Goal: Transaction & Acquisition: Subscribe to service/newsletter

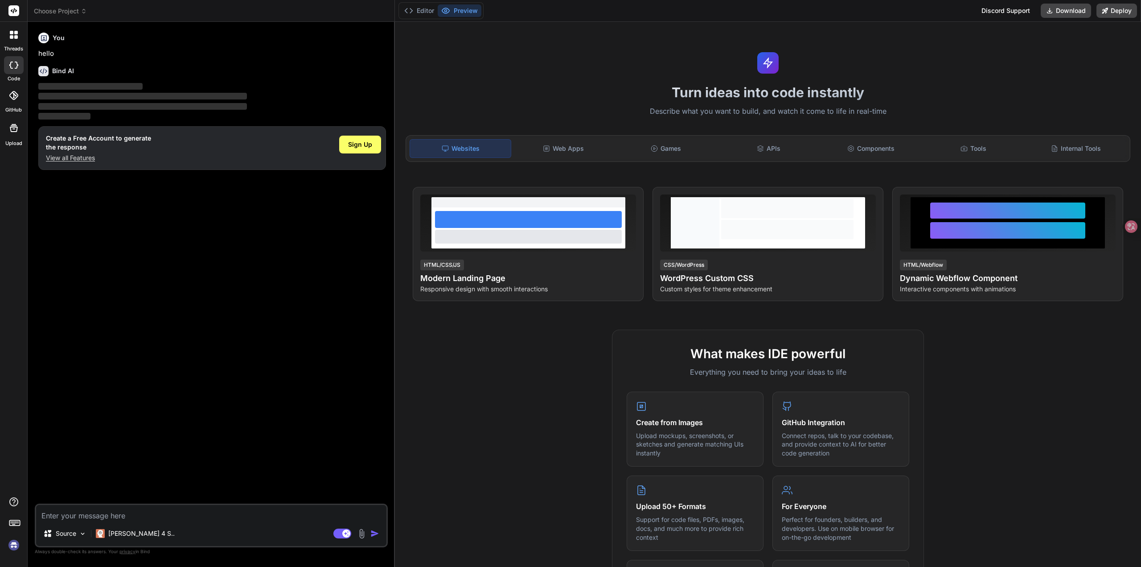
click at [13, 37] on icon at bounding box center [14, 35] width 8 height 8
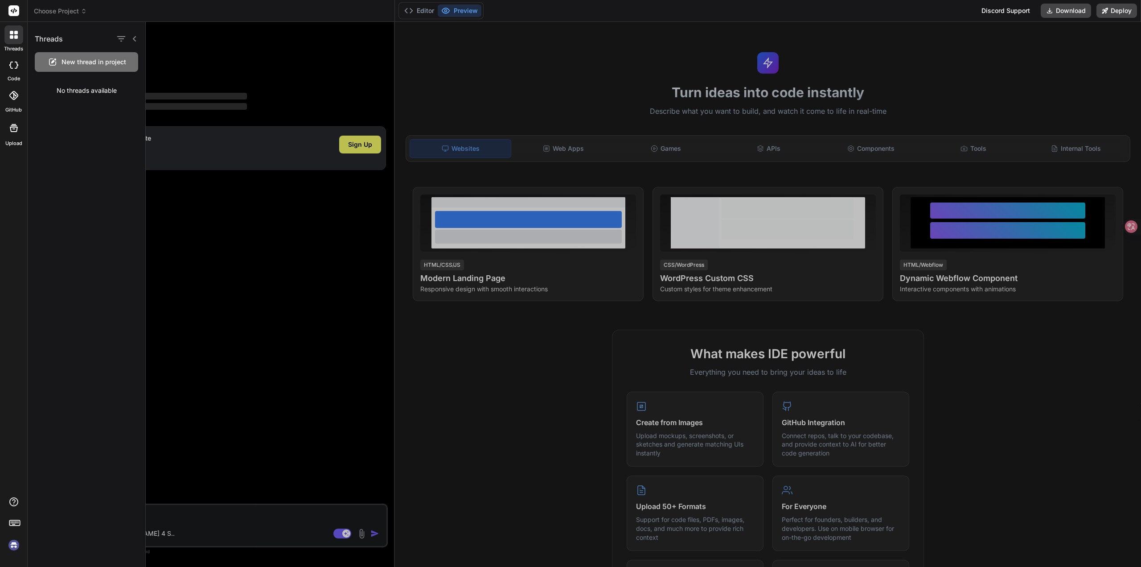
click at [14, 545] on img at bounding box center [13, 544] width 15 height 15
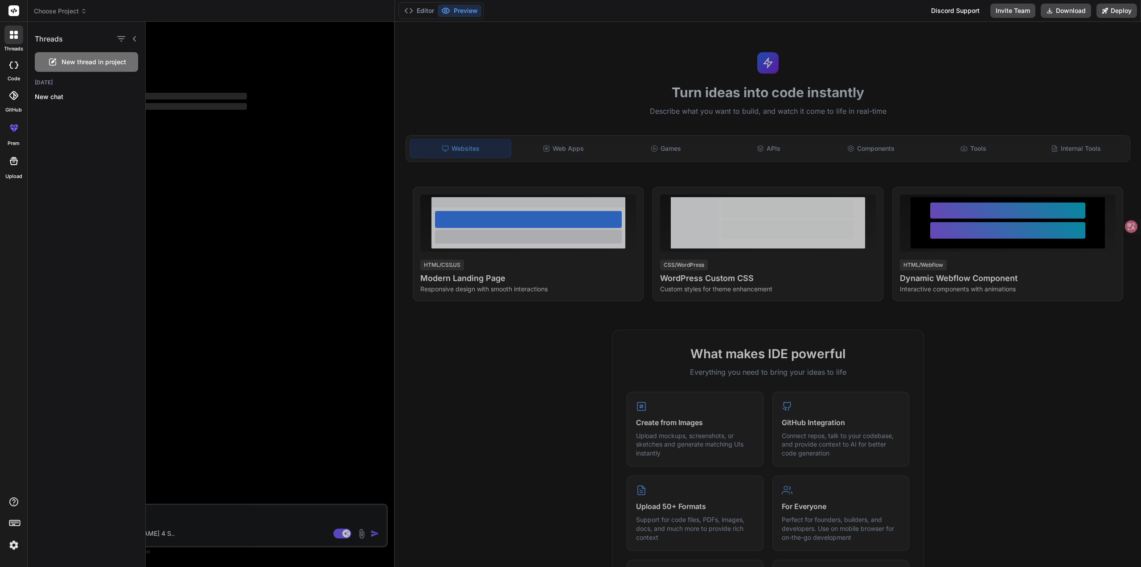
click at [12, 41] on div at bounding box center [13, 34] width 19 height 19
click at [14, 69] on div at bounding box center [14, 65] width 20 height 18
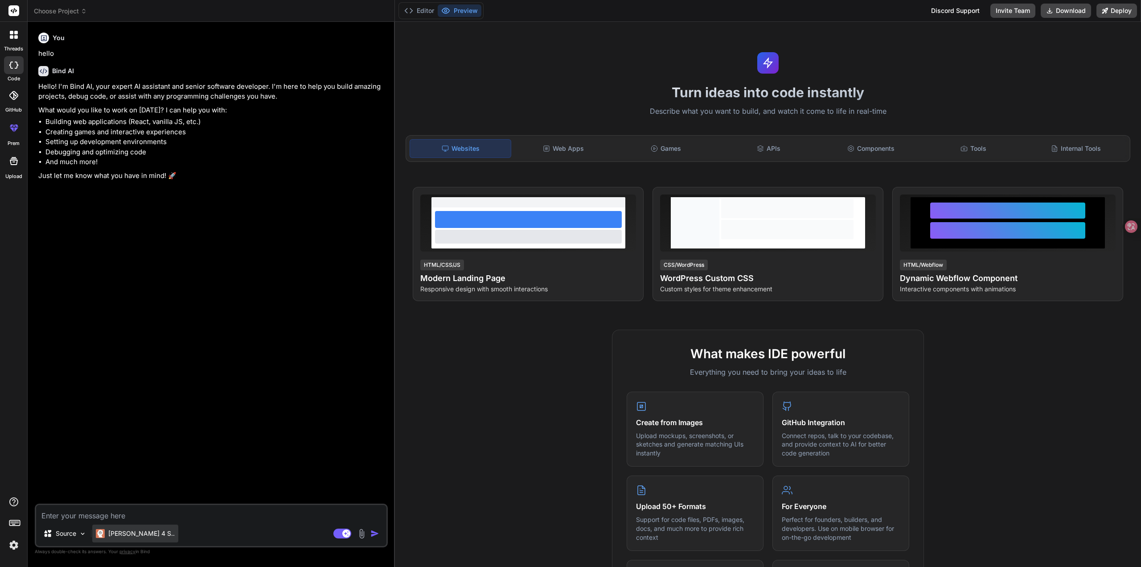
click at [135, 535] on p "[PERSON_NAME] 4 S.." at bounding box center [141, 533] width 66 height 9
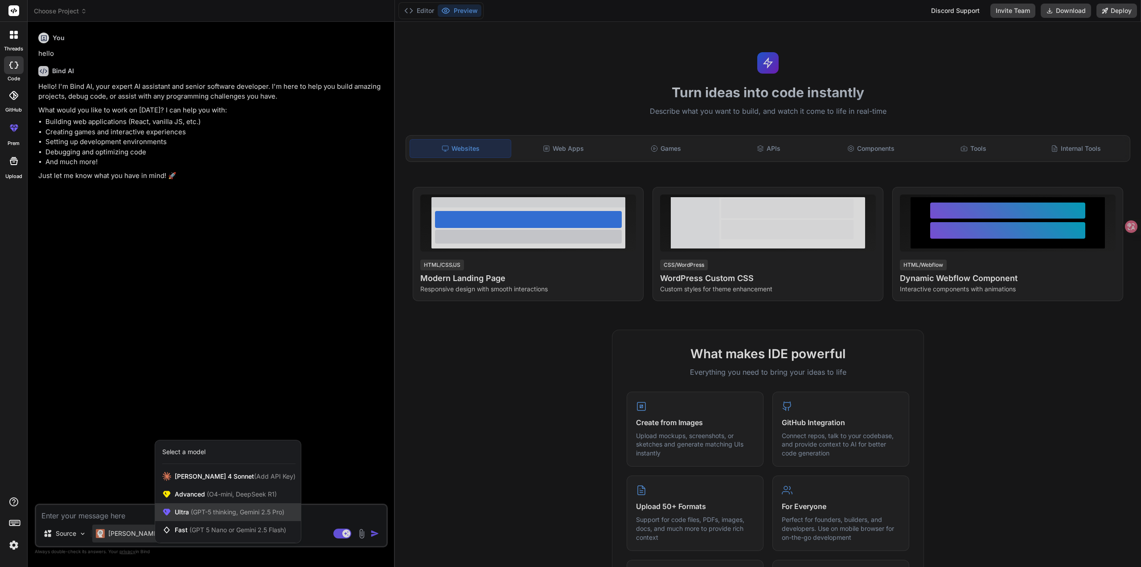
click at [221, 515] on span "(GPT-5 thinking, Gemini 2.5 Pro)" at bounding box center [236, 512] width 95 height 8
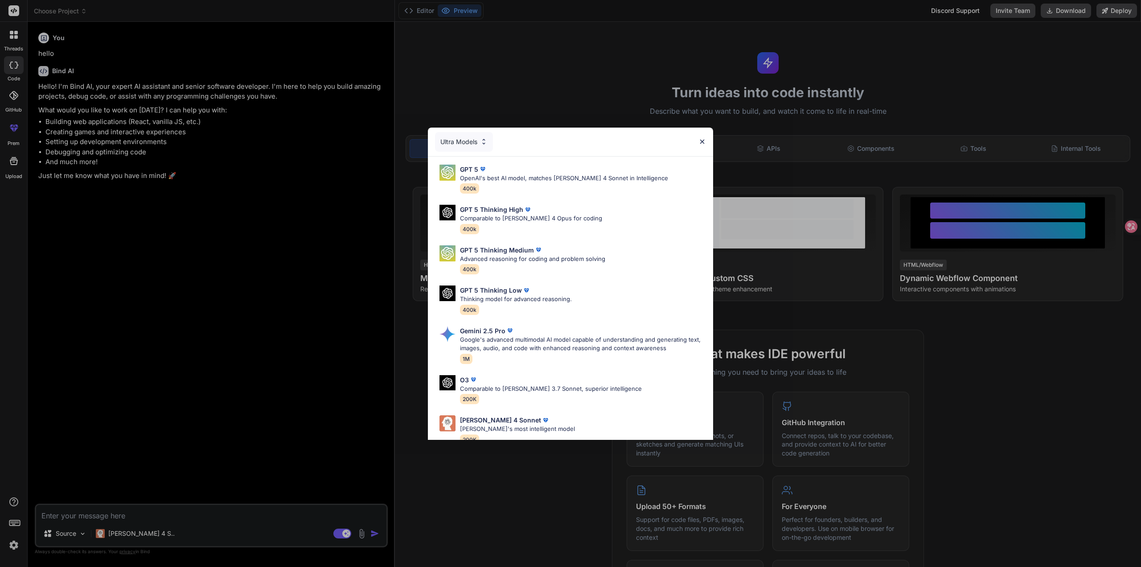
click at [703, 144] on img at bounding box center [703, 142] width 8 height 8
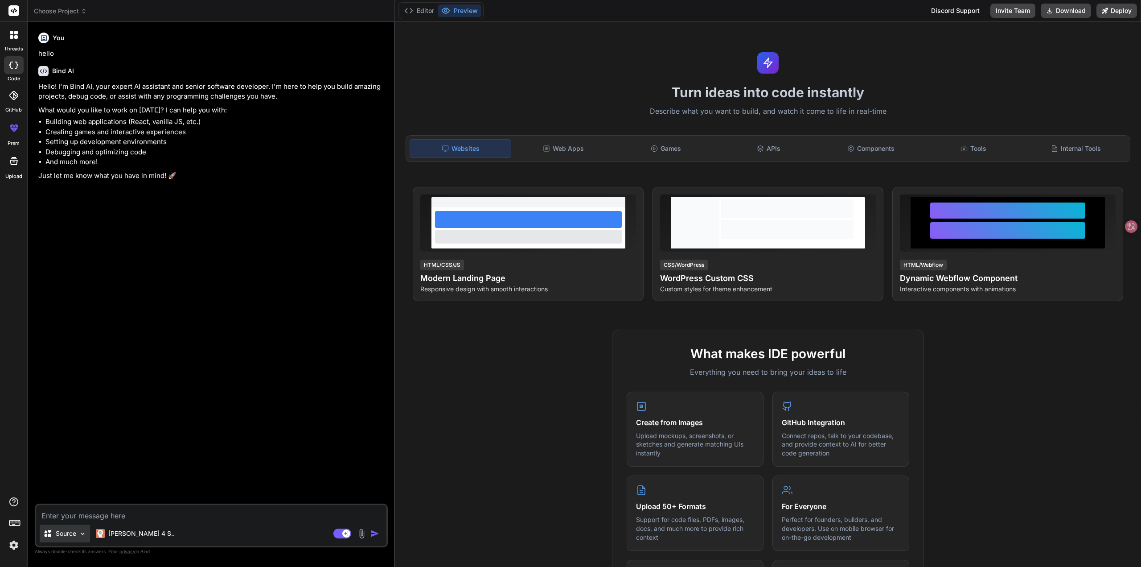
click at [69, 535] on p "Source" at bounding box center [66, 533] width 21 height 9
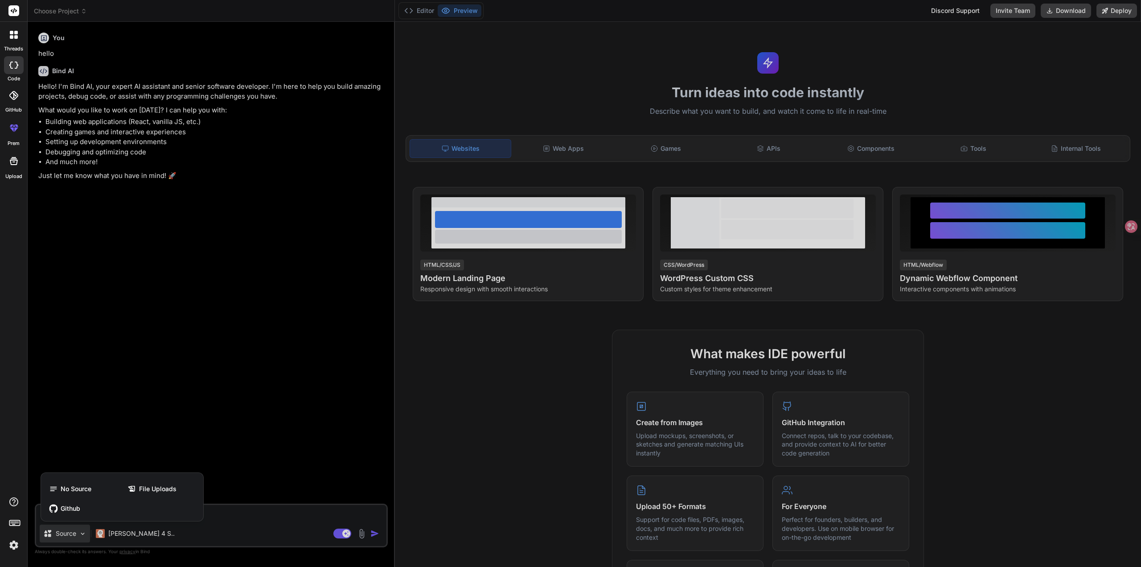
click at [119, 409] on div at bounding box center [570, 283] width 1141 height 567
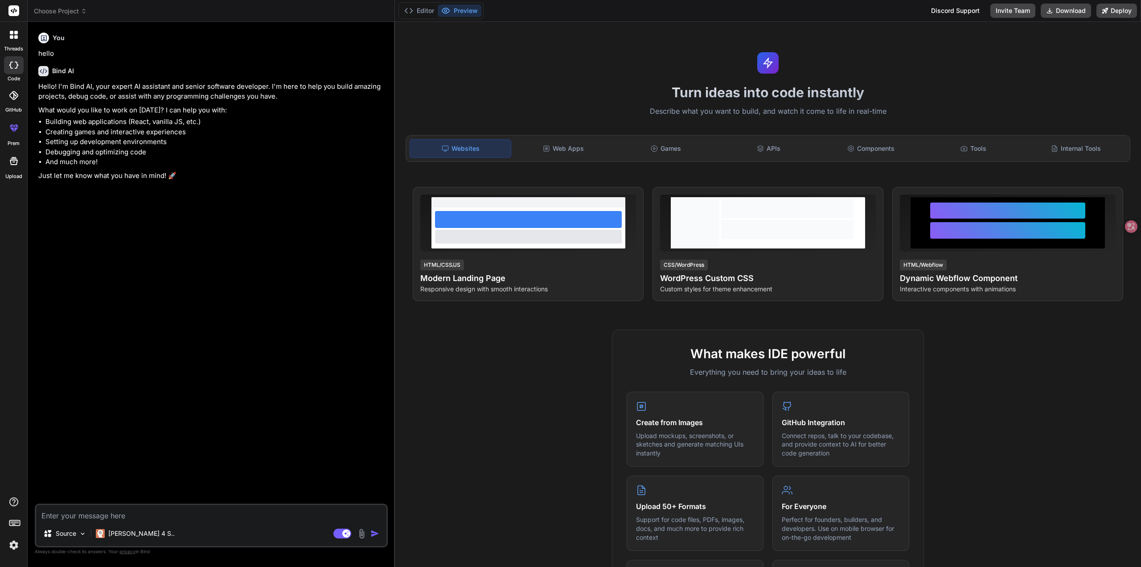
click at [18, 543] on img at bounding box center [13, 544] width 15 height 15
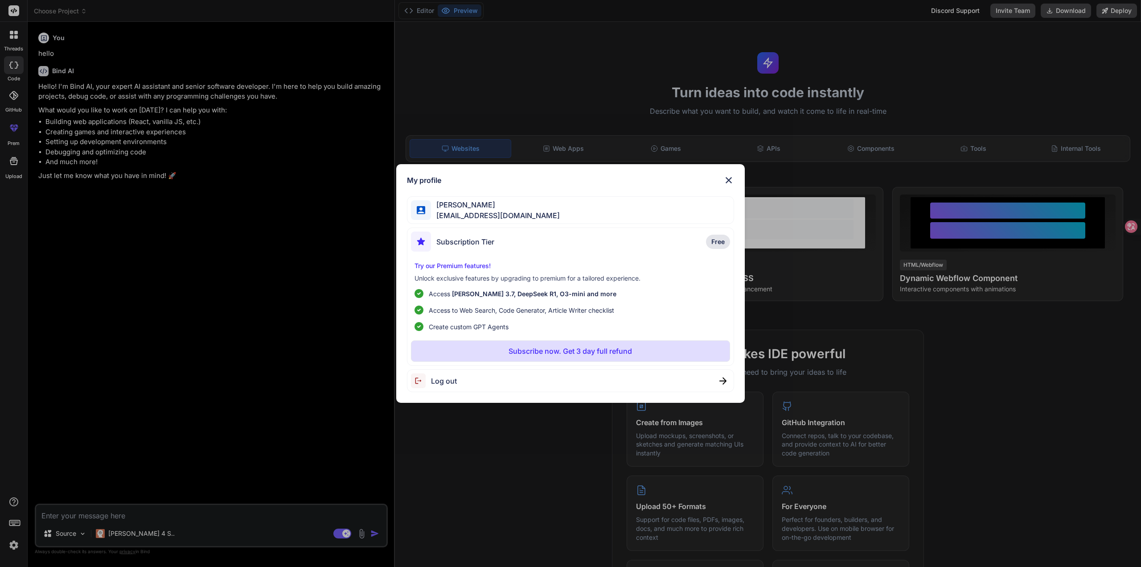
click at [463, 243] on span "Subscription Tier" at bounding box center [466, 241] width 58 height 11
click at [735, 179] on div "My profile 吕海龙 [EMAIL_ADDRESS][DOMAIN_NAME] Subscription Tier Free Try our Prem…" at bounding box center [570, 283] width 349 height 239
click at [728, 183] on img at bounding box center [729, 180] width 11 height 11
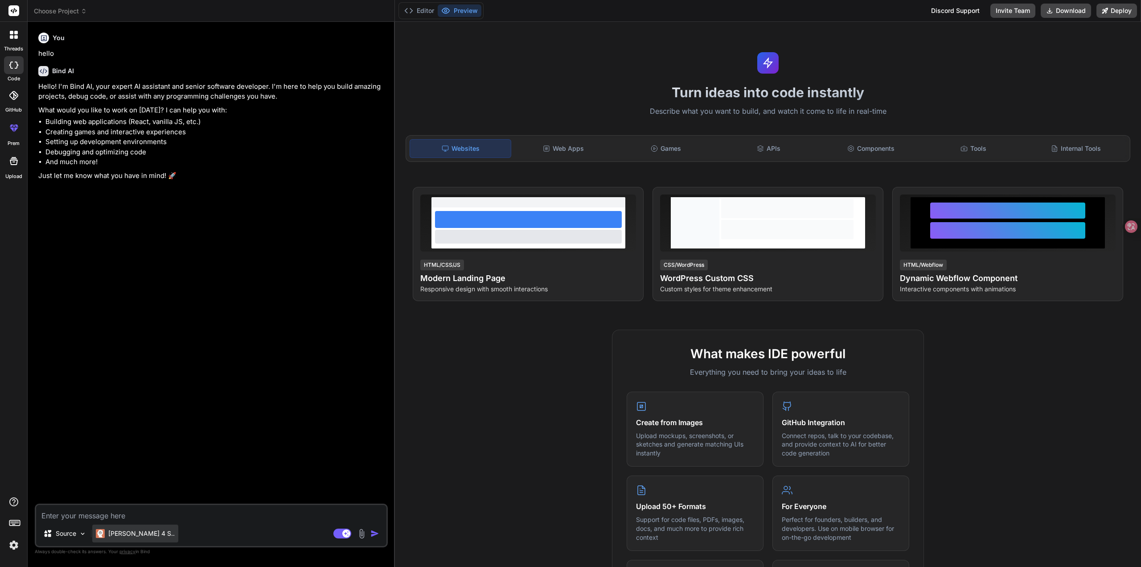
click at [109, 531] on p "[PERSON_NAME] 4 S.." at bounding box center [141, 533] width 66 height 9
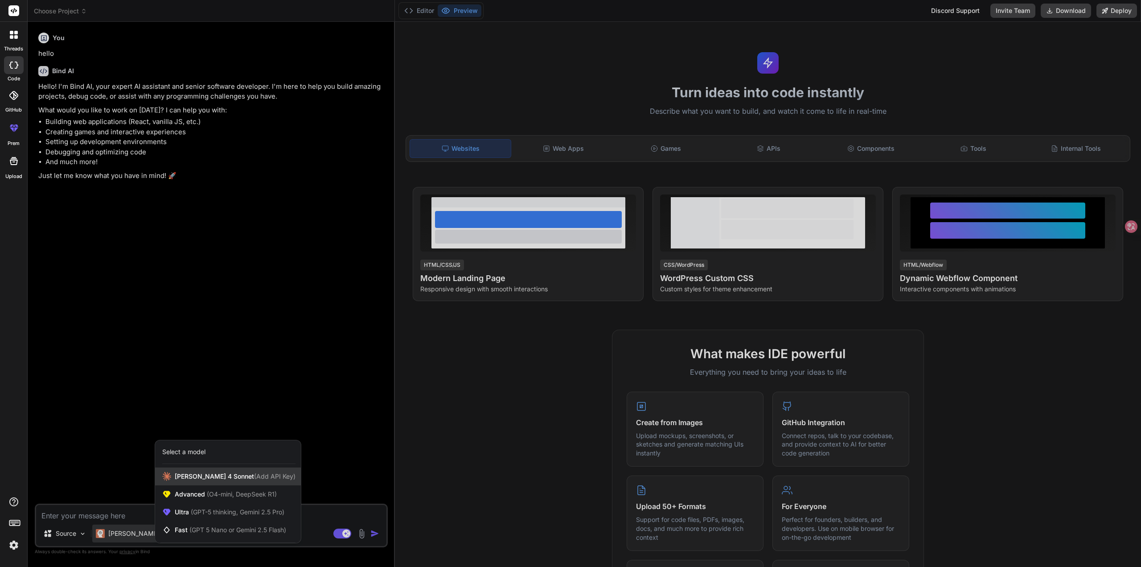
click at [225, 481] on div "[PERSON_NAME] 4 Sonnet (Add API Key)" at bounding box center [228, 476] width 146 height 18
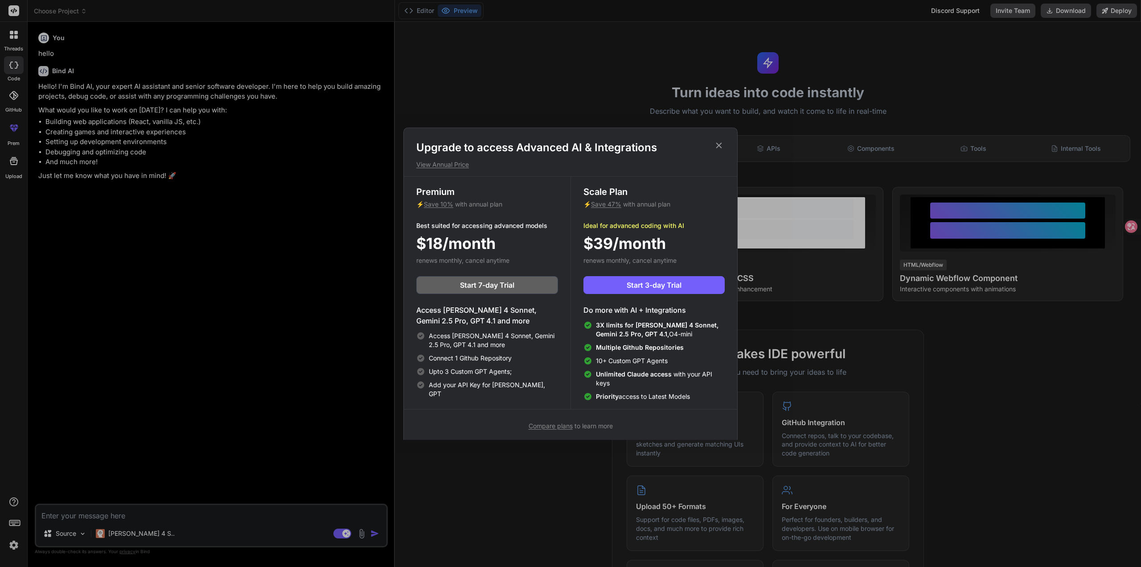
click at [730, 144] on div "Upgrade to access Advanced AI & Integrations View Annual Price" at bounding box center [571, 154] width 334 height 29
click at [727, 147] on div "Upgrade to access Advanced AI & Integrations View Annual Price" at bounding box center [571, 154] width 334 height 29
click at [717, 145] on icon at bounding box center [719, 145] width 10 height 10
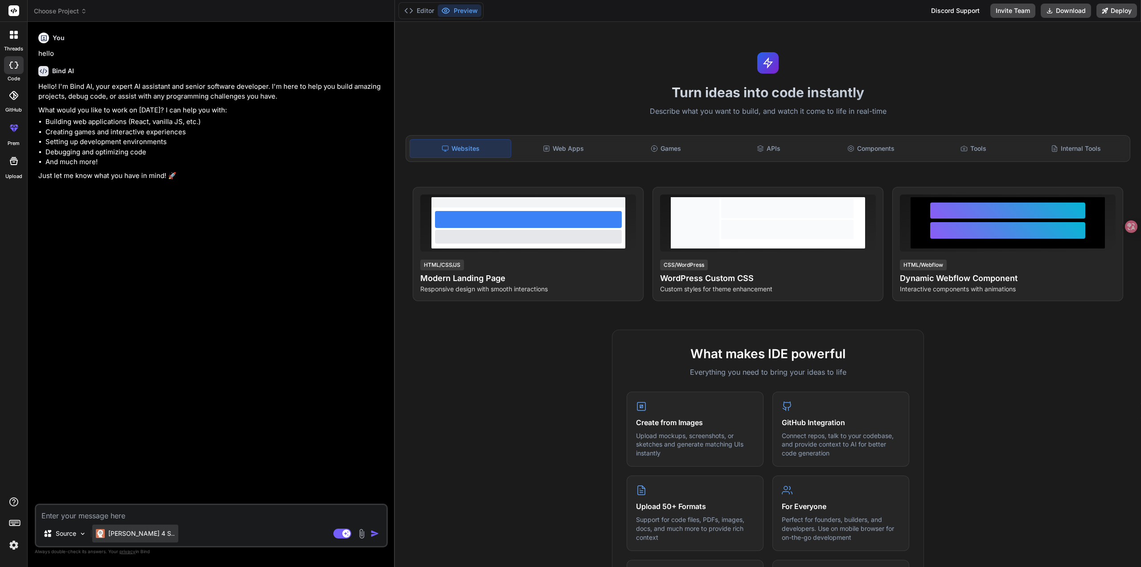
click at [109, 532] on p "[PERSON_NAME] 4 S.." at bounding box center [141, 533] width 66 height 9
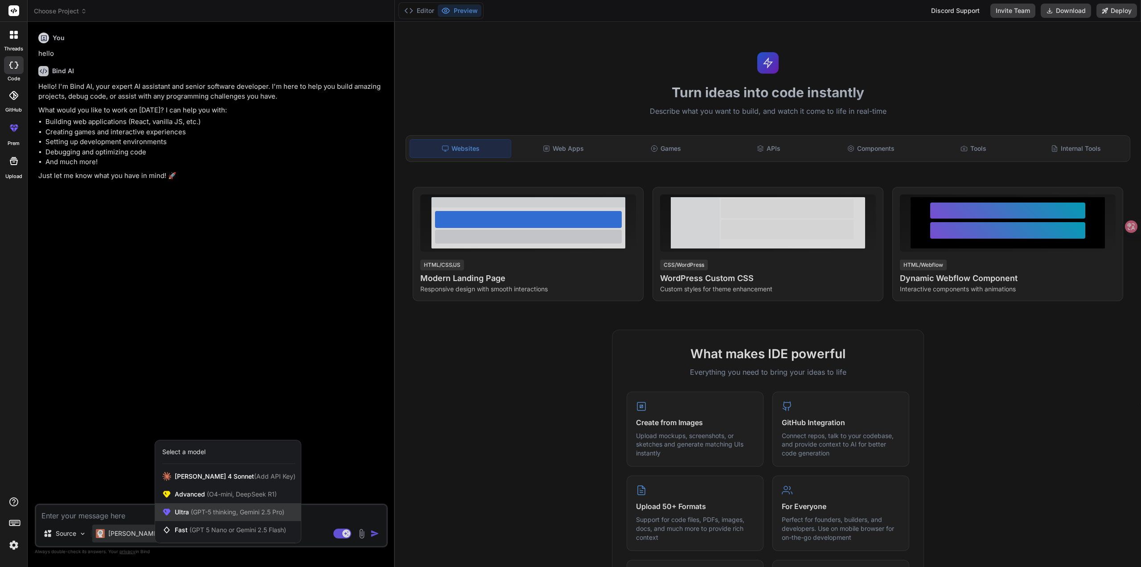
click at [210, 512] on span "(GPT-5 thinking, Gemini 2.5 Pro)" at bounding box center [236, 512] width 95 height 8
type textarea "x"
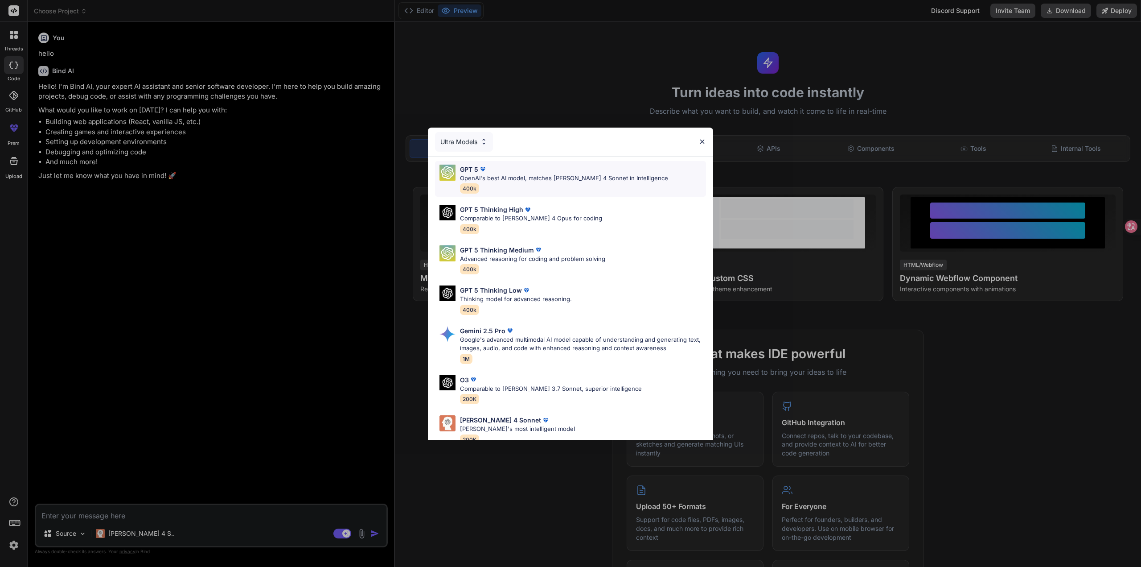
click at [540, 181] on p "OpenAI's best AI model, matches [PERSON_NAME] 4 Sonnet in Intelligence" at bounding box center [564, 178] width 208 height 9
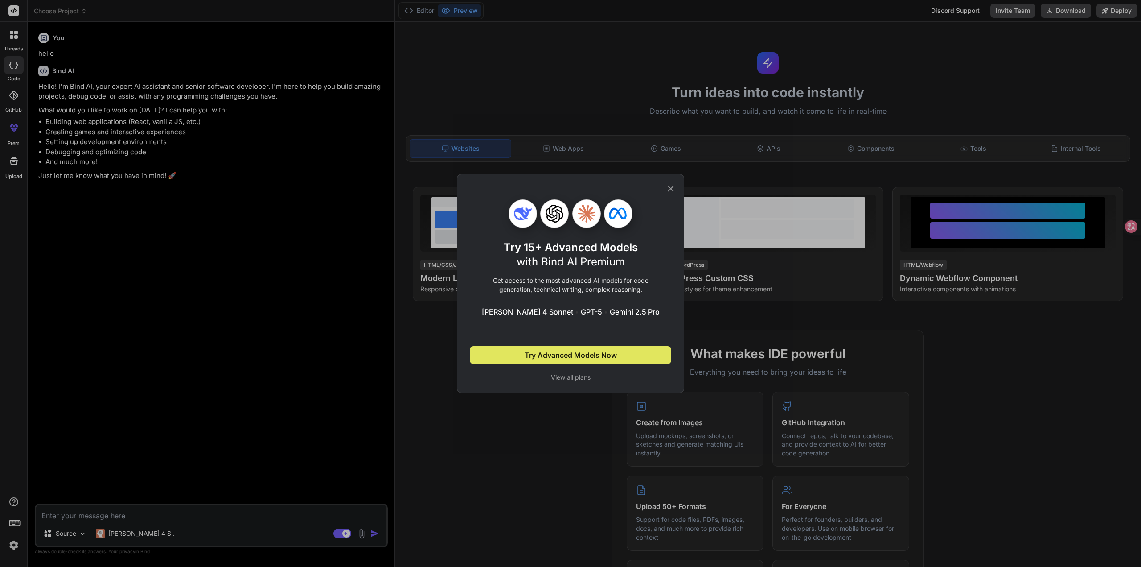
click at [585, 359] on span "Try Advanced Models Now" at bounding box center [571, 355] width 92 height 11
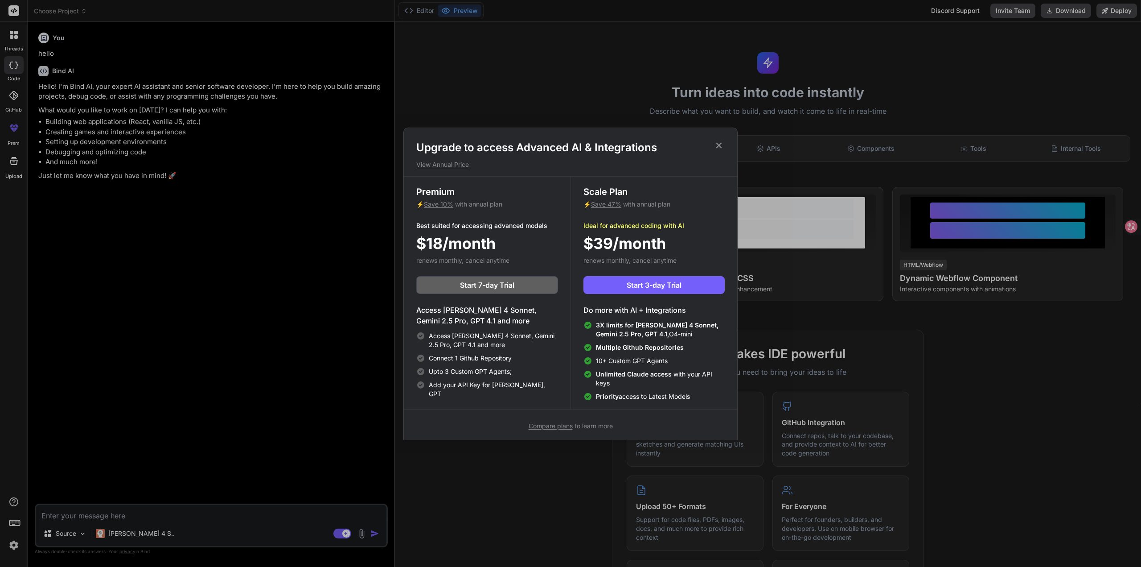
click at [561, 426] on span "Compare plans" at bounding box center [551, 426] width 44 height 8
click at [722, 145] on icon at bounding box center [719, 145] width 10 height 10
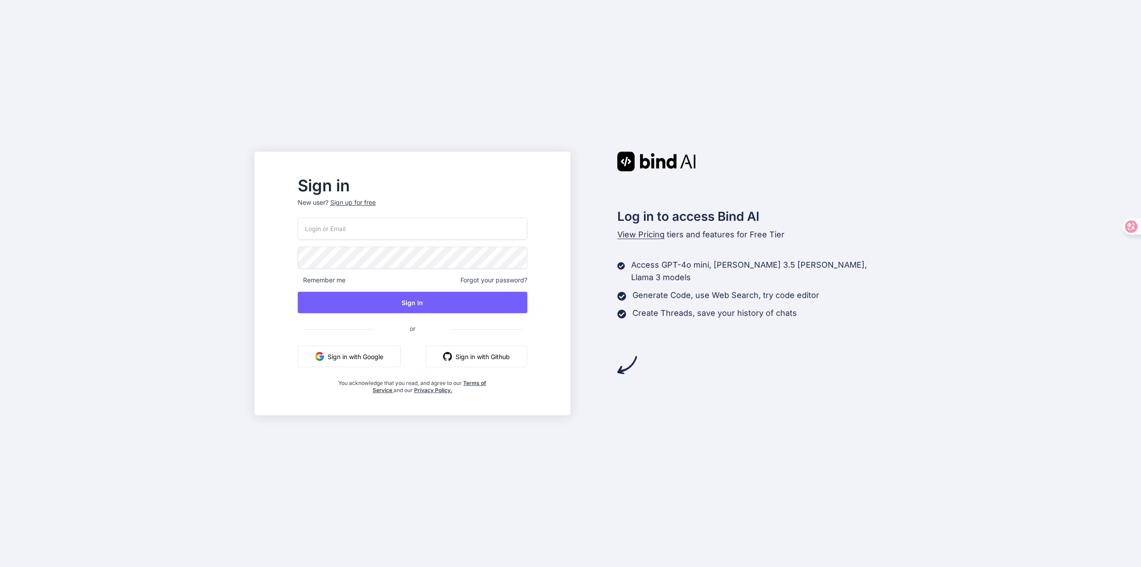
click at [388, 359] on button "Sign in with Google" at bounding box center [349, 356] width 103 height 21
